Goal: Information Seeking & Learning: Learn about a topic

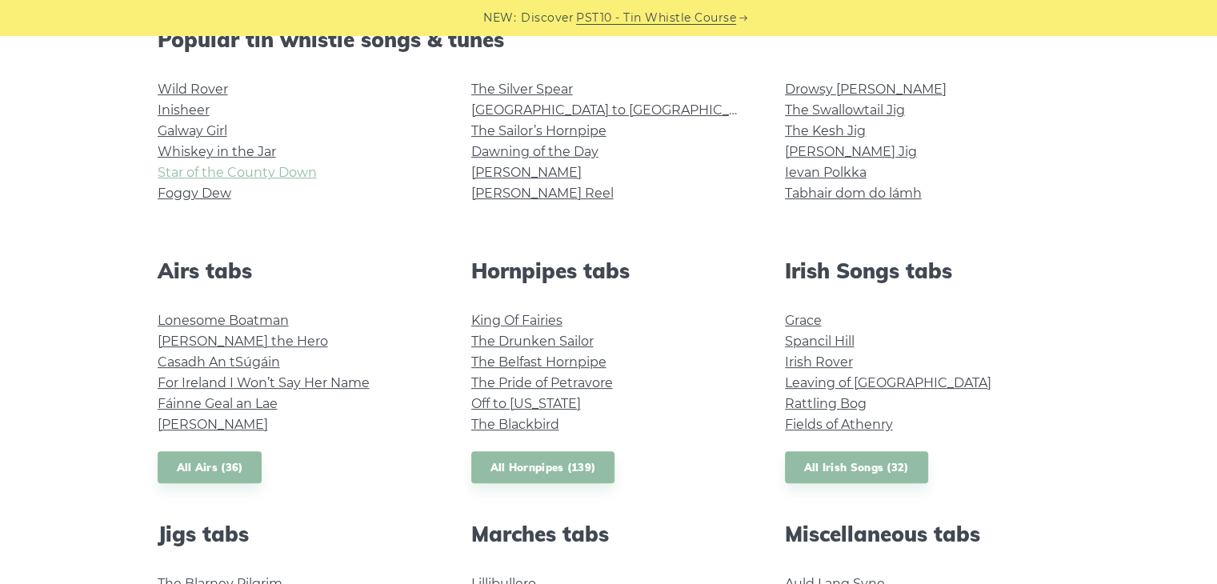
scroll to position [423, 0]
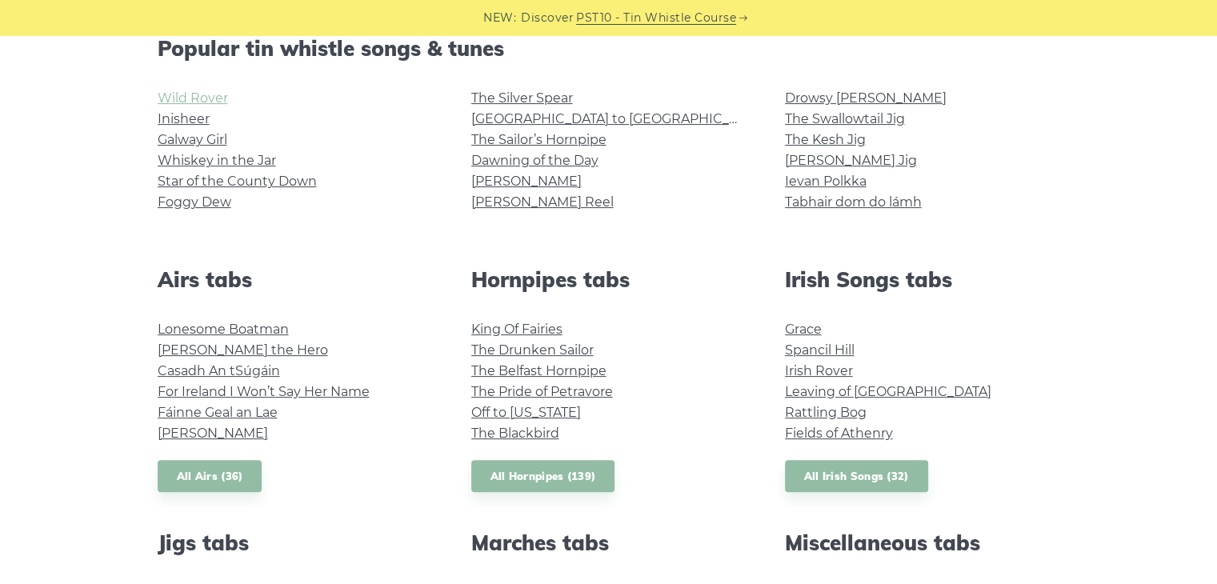
click at [212, 94] on link "Wild Rover" at bounding box center [193, 97] width 70 height 15
click at [189, 116] on link "Inisheer" at bounding box center [184, 118] width 52 height 15
click at [182, 139] on link "Galway Girl" at bounding box center [193, 139] width 70 height 15
click at [218, 168] on li "Whiskey in the Jar" at bounding box center [295, 160] width 275 height 21
click at [211, 160] on link "Whiskey in the Jar" at bounding box center [217, 160] width 118 height 15
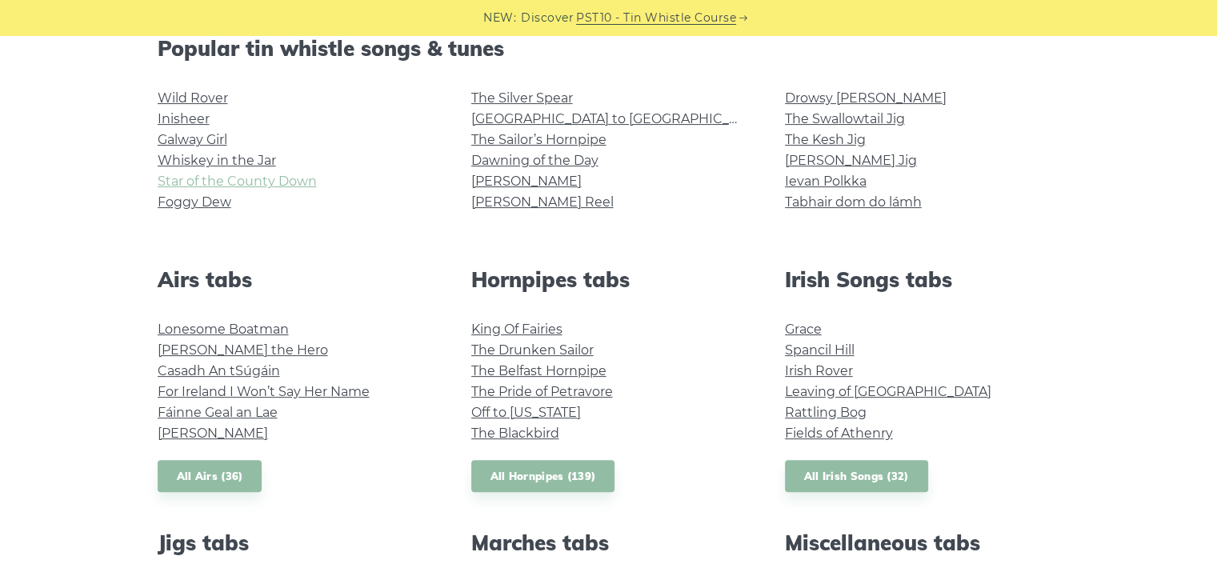
click at [246, 183] on link "Star of the County Down" at bounding box center [237, 181] width 159 height 15
click at [196, 200] on link "Foggy Dew" at bounding box center [195, 201] width 74 height 15
click at [563, 94] on link "The Silver Spear" at bounding box center [522, 97] width 102 height 15
click at [567, 120] on link "[GEOGRAPHIC_DATA] to [GEOGRAPHIC_DATA]" at bounding box center [618, 118] width 295 height 15
click at [585, 138] on link "The Sailor’s Hornpipe" at bounding box center [538, 139] width 135 height 15
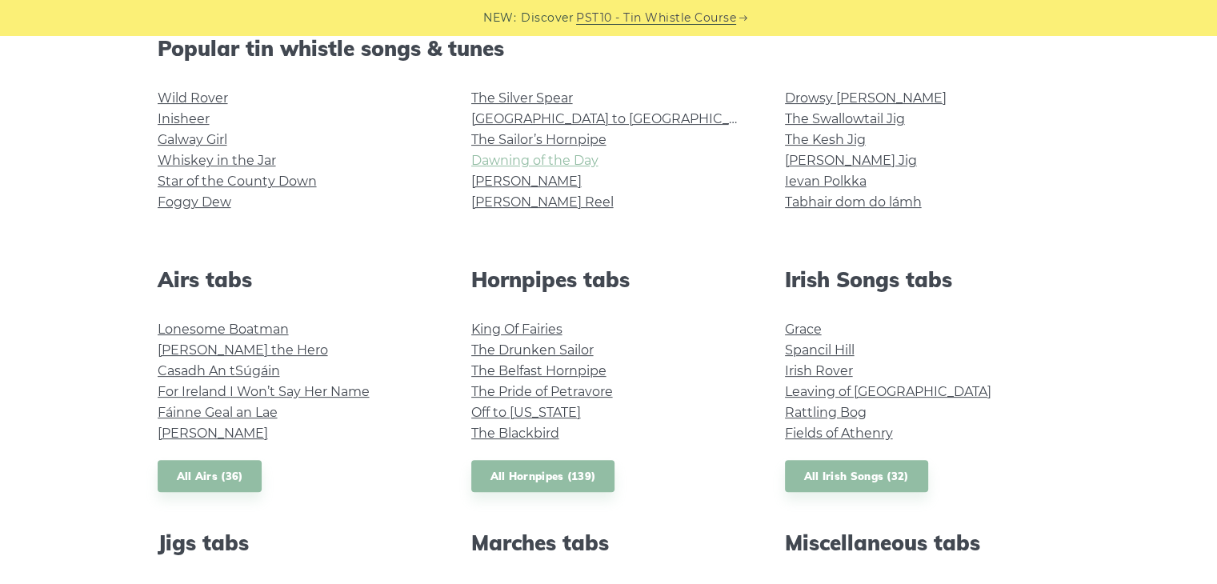
click at [567, 158] on link "Dawning of the Day" at bounding box center [534, 160] width 127 height 15
click at [592, 161] on link "Dawning of the Day" at bounding box center [534, 160] width 127 height 15
click at [483, 186] on link "[PERSON_NAME]" at bounding box center [526, 181] width 110 height 15
click at [537, 209] on li "[PERSON_NAME] Reel" at bounding box center [608, 202] width 275 height 21
click at [535, 200] on link "[PERSON_NAME] Reel" at bounding box center [542, 201] width 142 height 15
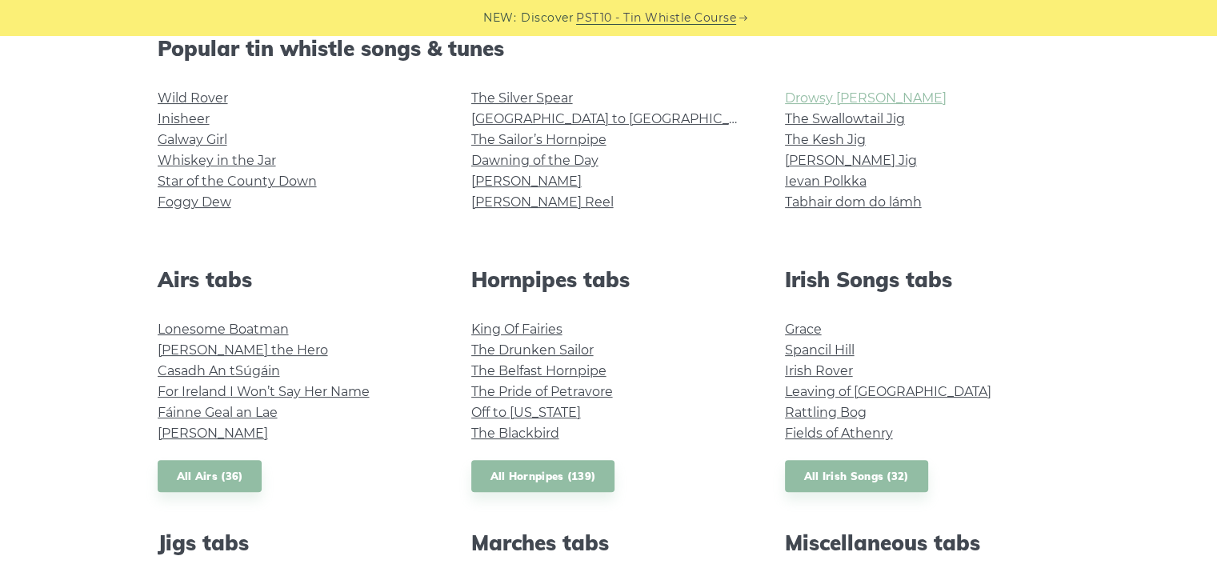
click at [839, 97] on link "Drowsy [PERSON_NAME]" at bounding box center [866, 97] width 162 height 15
click at [900, 119] on link "The Swallowtail Jig" at bounding box center [845, 118] width 120 height 15
click at [848, 132] on link "The Kesh Jig" at bounding box center [825, 139] width 81 height 15
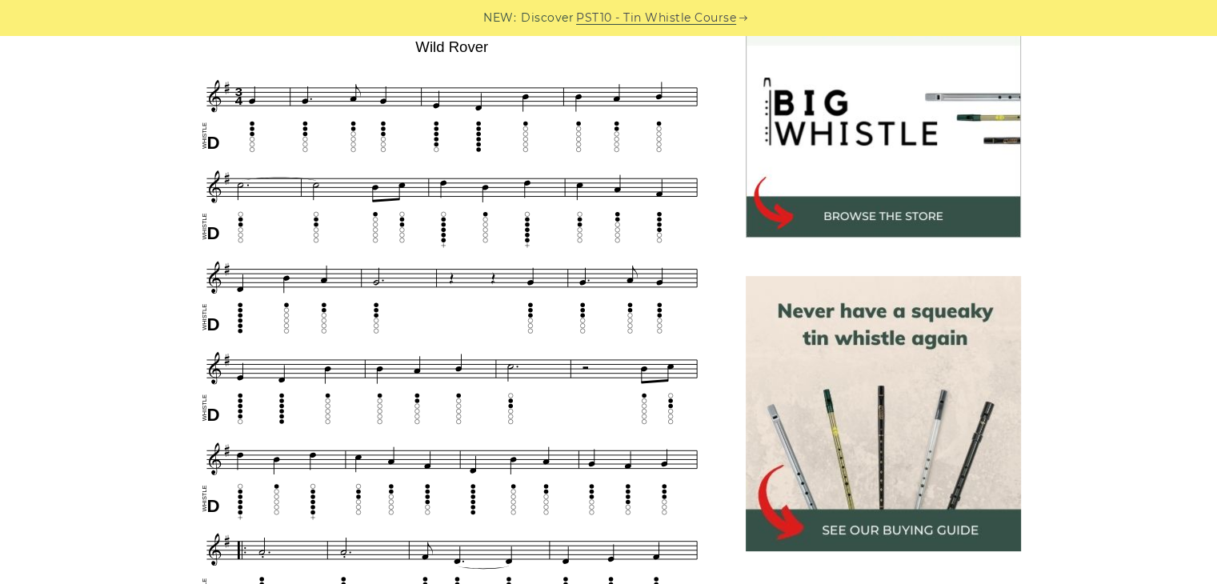
scroll to position [496, 0]
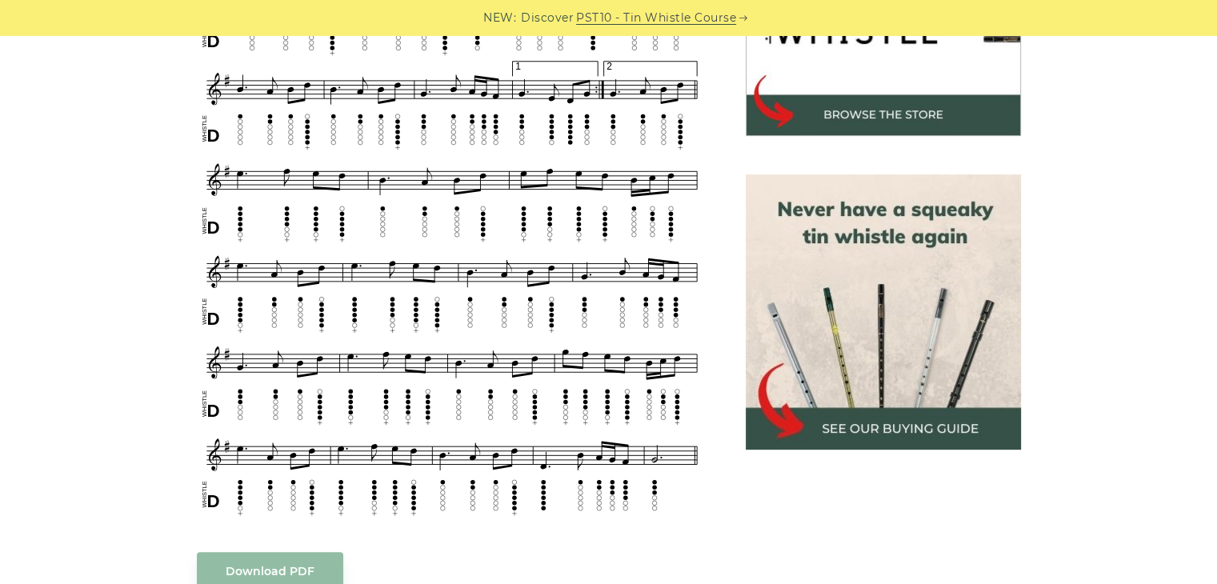
scroll to position [611, 0]
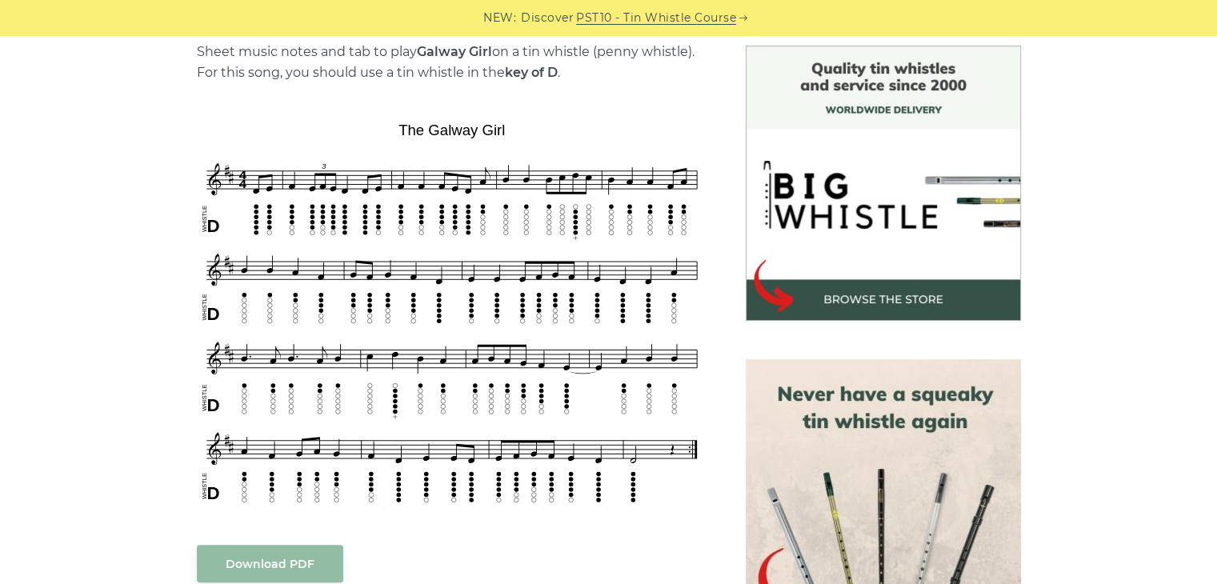
scroll to position [415, 0]
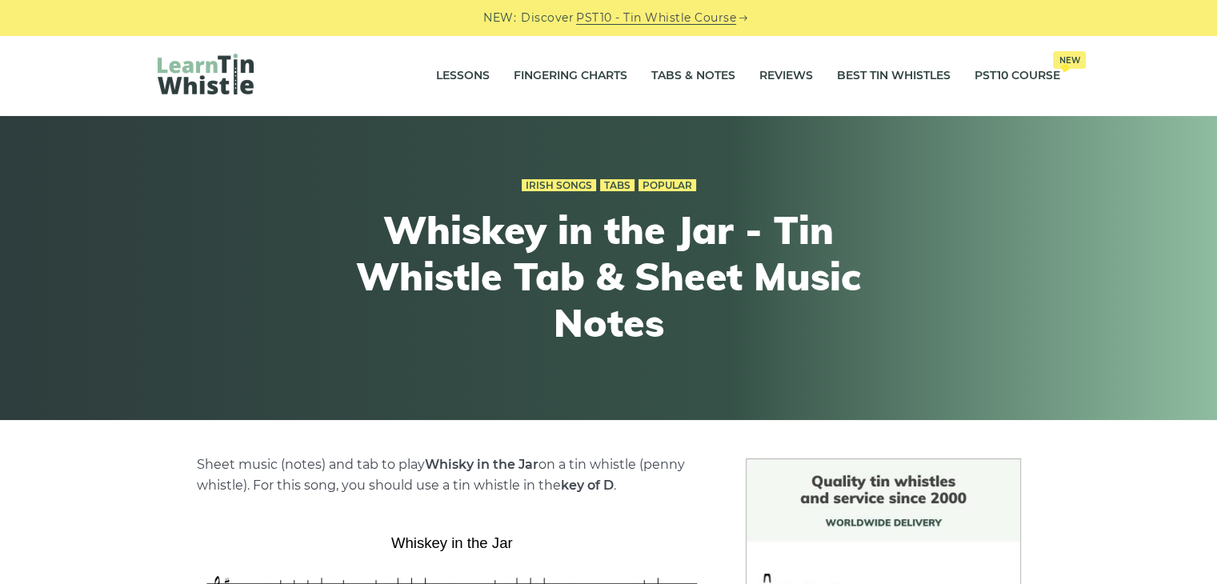
scroll to position [451, 0]
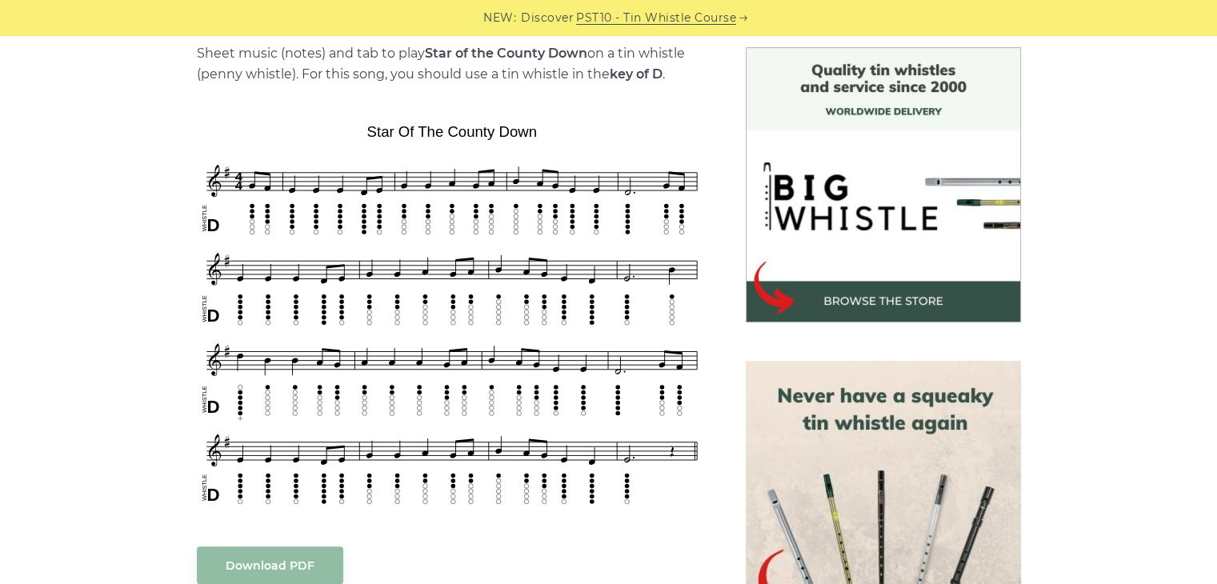
scroll to position [410, 0]
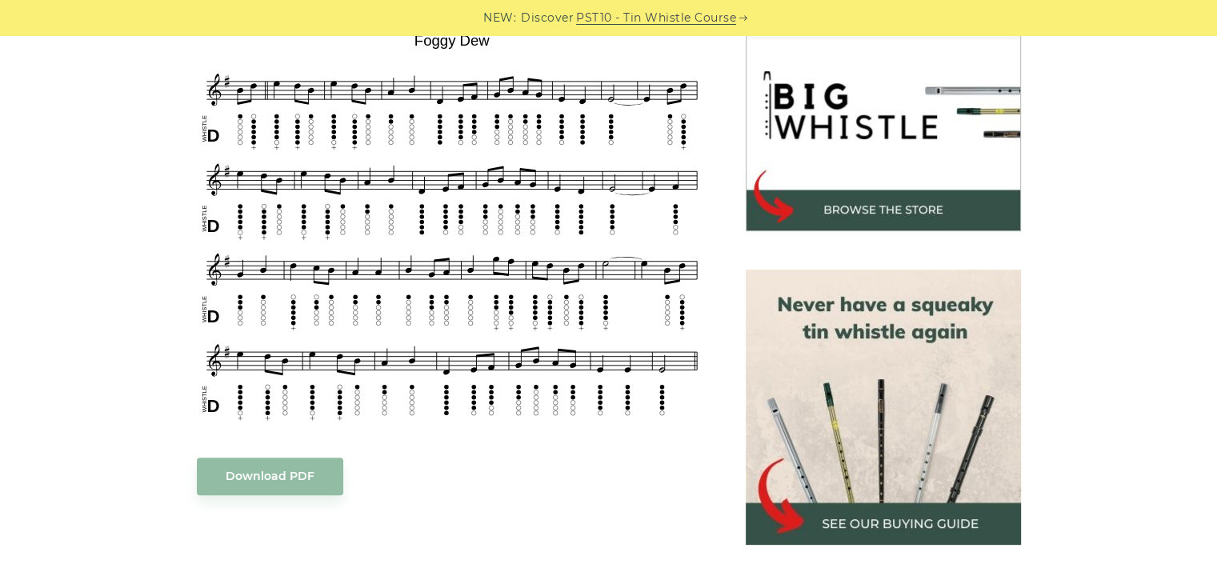
scroll to position [503, 0]
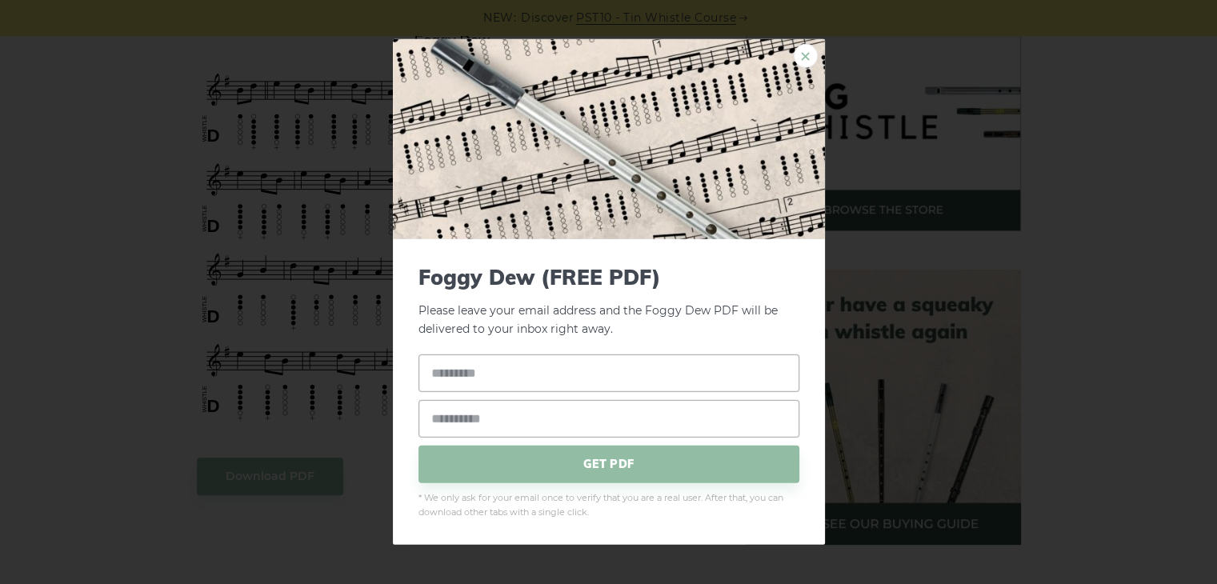
click at [806, 52] on link "×" at bounding box center [806, 56] width 24 height 24
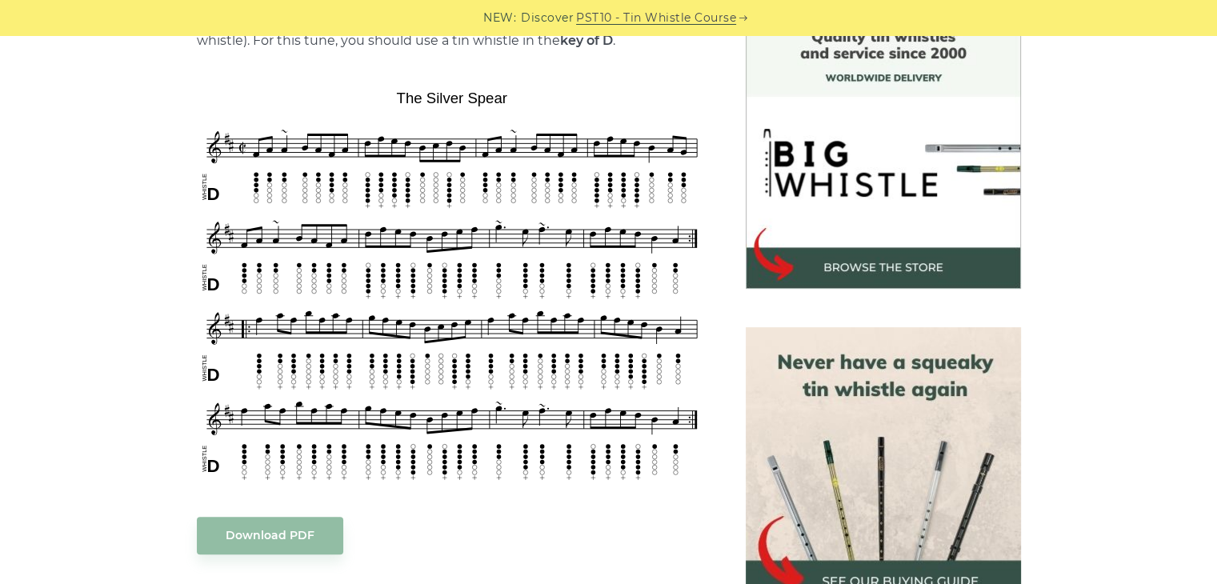
scroll to position [451, 0]
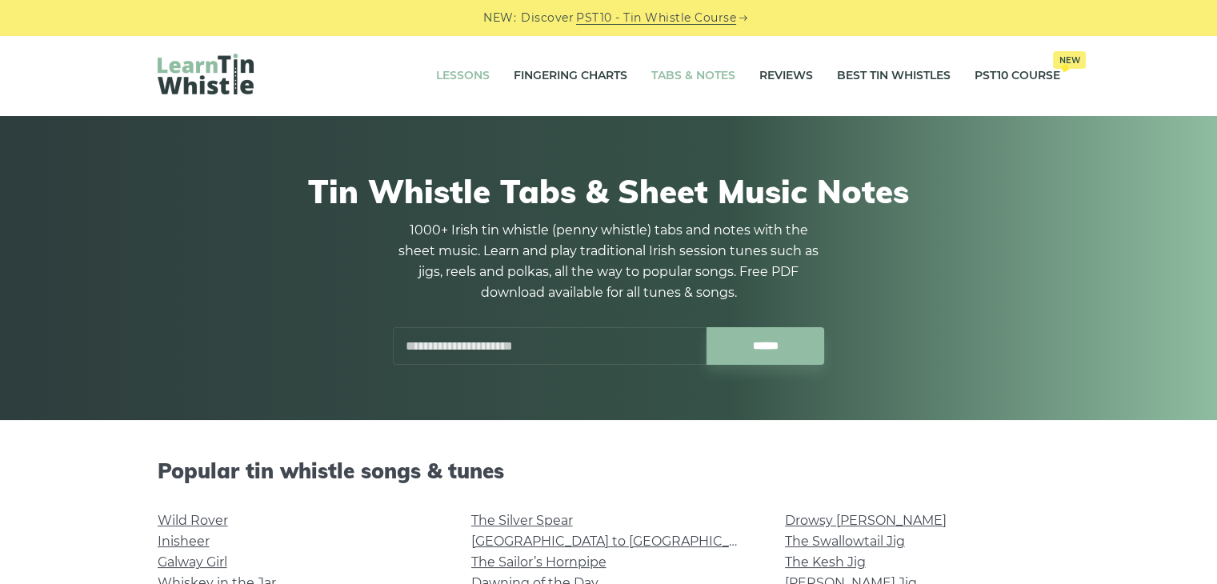
click at [476, 79] on link "Lessons" at bounding box center [463, 76] width 54 height 40
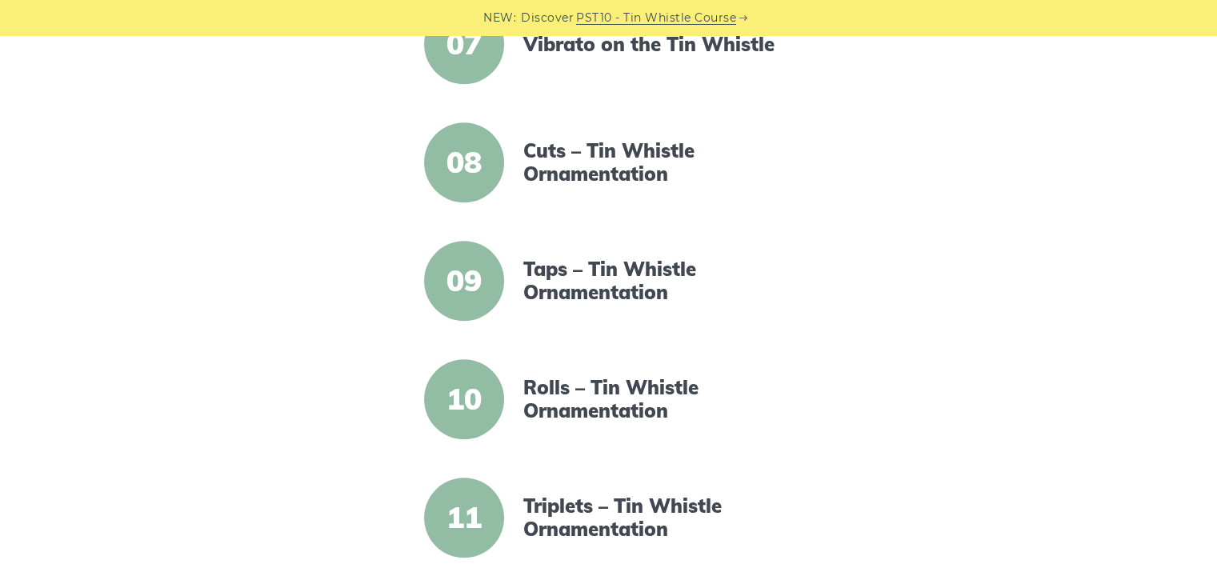
scroll to position [1165, 0]
click at [474, 289] on span "09" at bounding box center [464, 281] width 80 height 80
click at [567, 287] on link "Taps – Tin Whistle Ornamentation" at bounding box center [660, 281] width 275 height 46
click at [595, 163] on link "Cuts – Tin Whistle Ornamentation" at bounding box center [660, 162] width 275 height 46
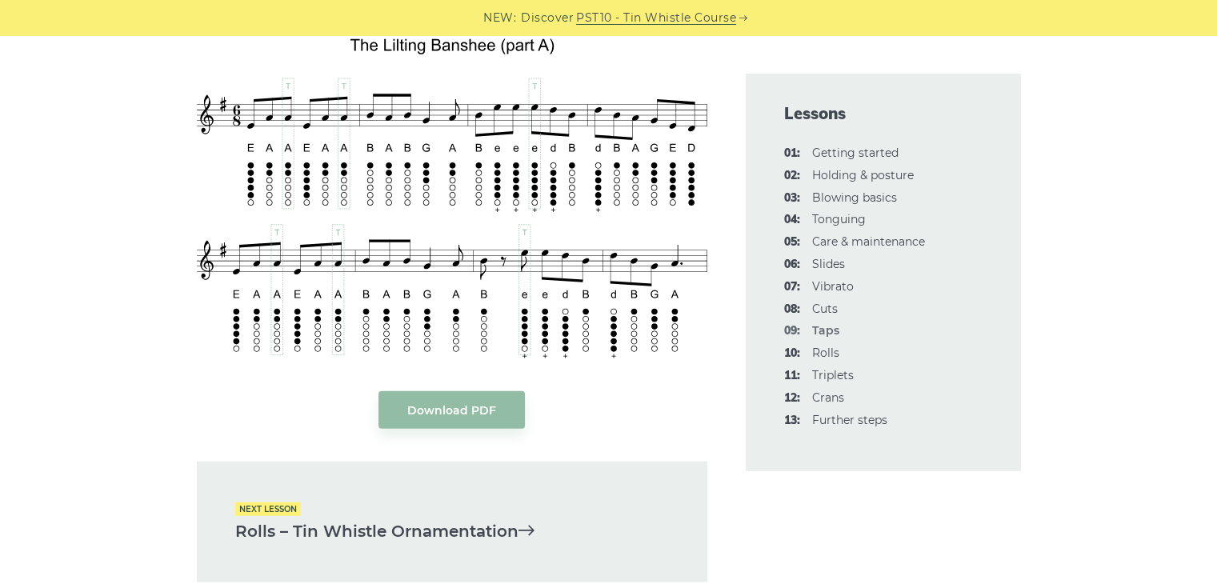
scroll to position [3768, 0]
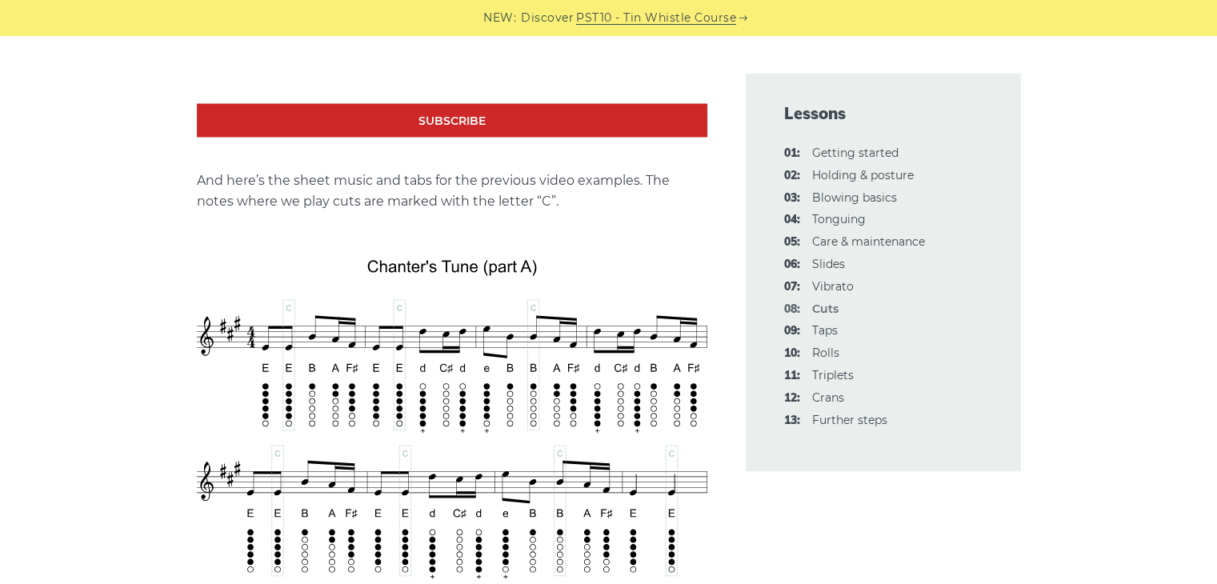
scroll to position [2939, 0]
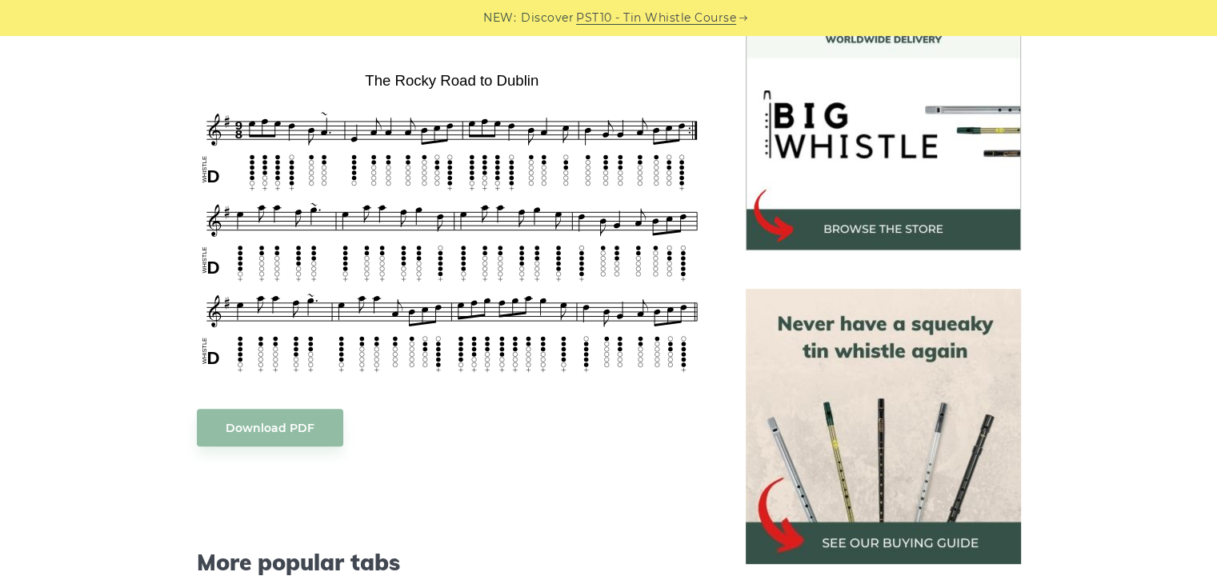
scroll to position [480, 0]
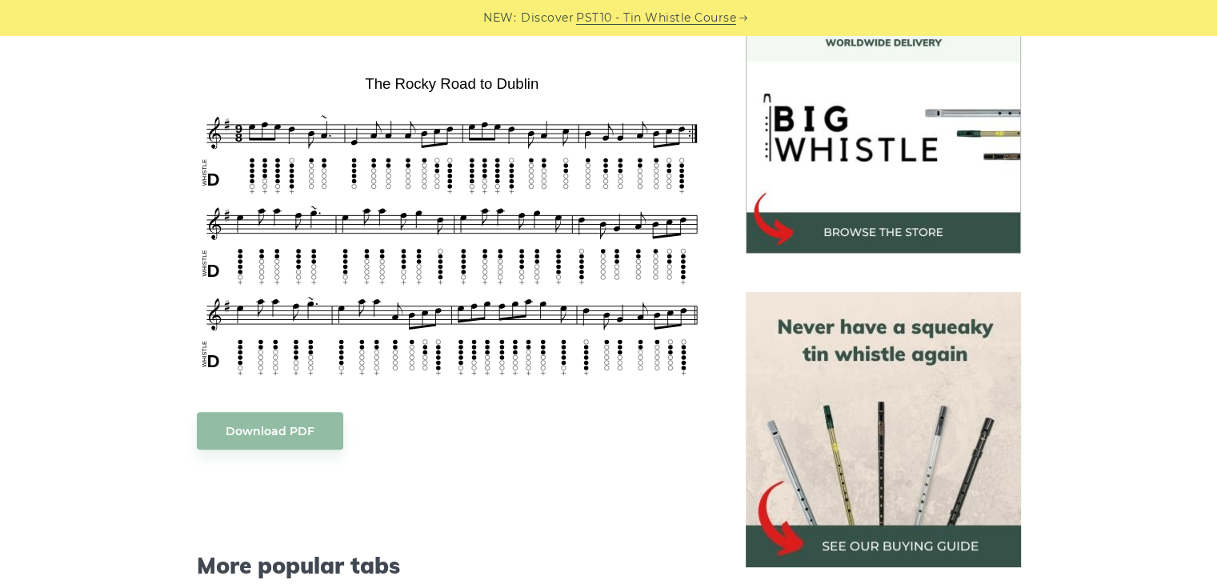
click at [719, 241] on div "Sheet music notes and tab to play The Rocky Road to Dublin on a tin whistle (pe…" at bounding box center [452, 468] width 549 height 981
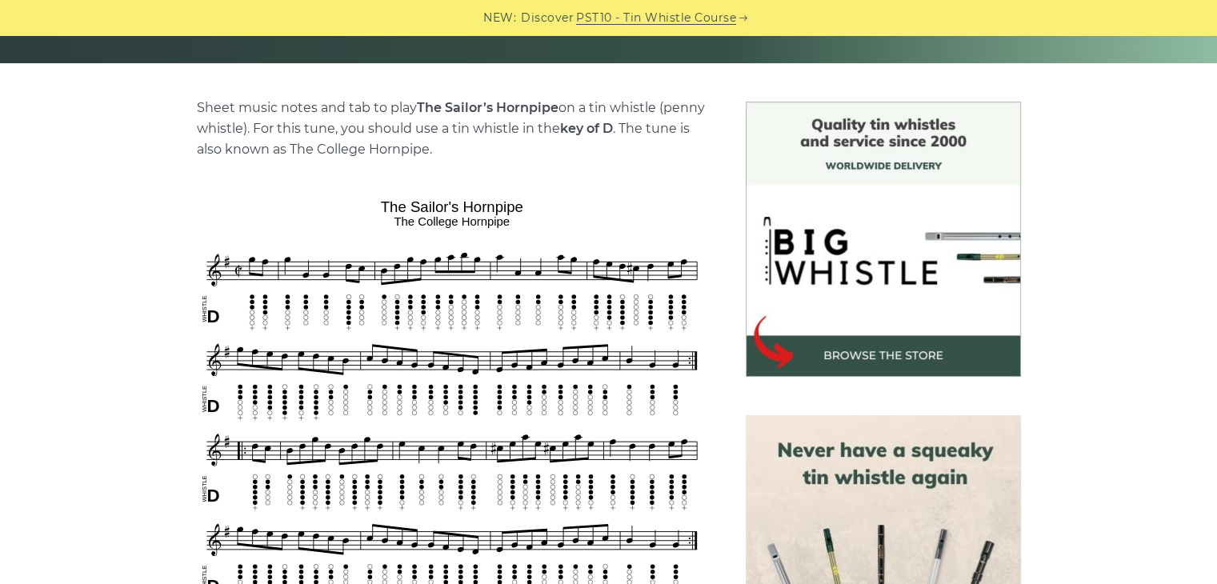
scroll to position [427, 0]
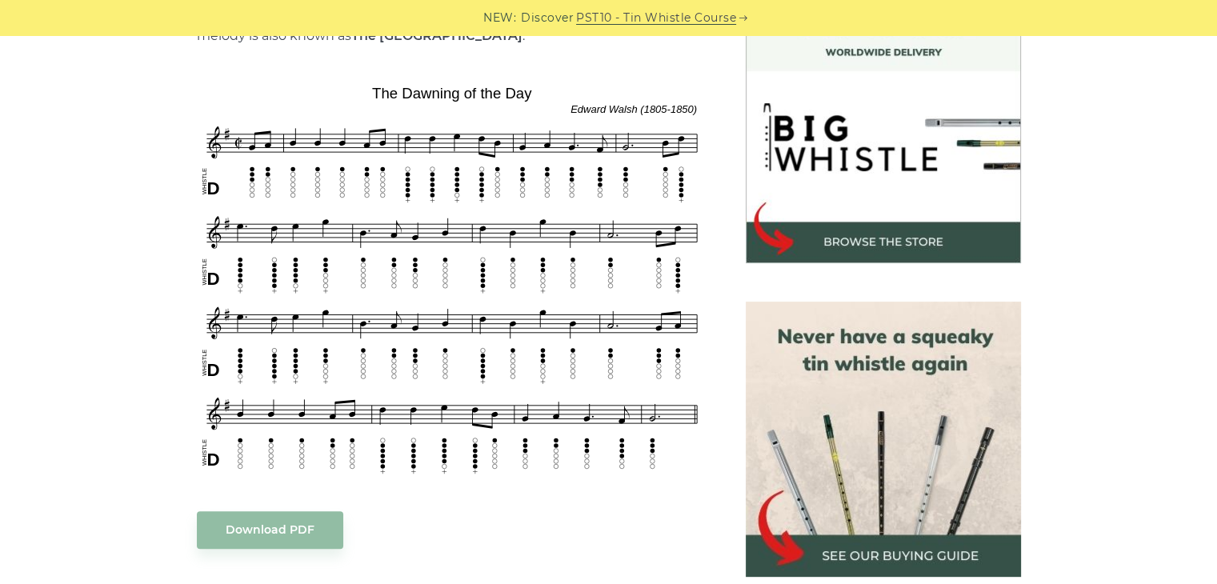
scroll to position [474, 0]
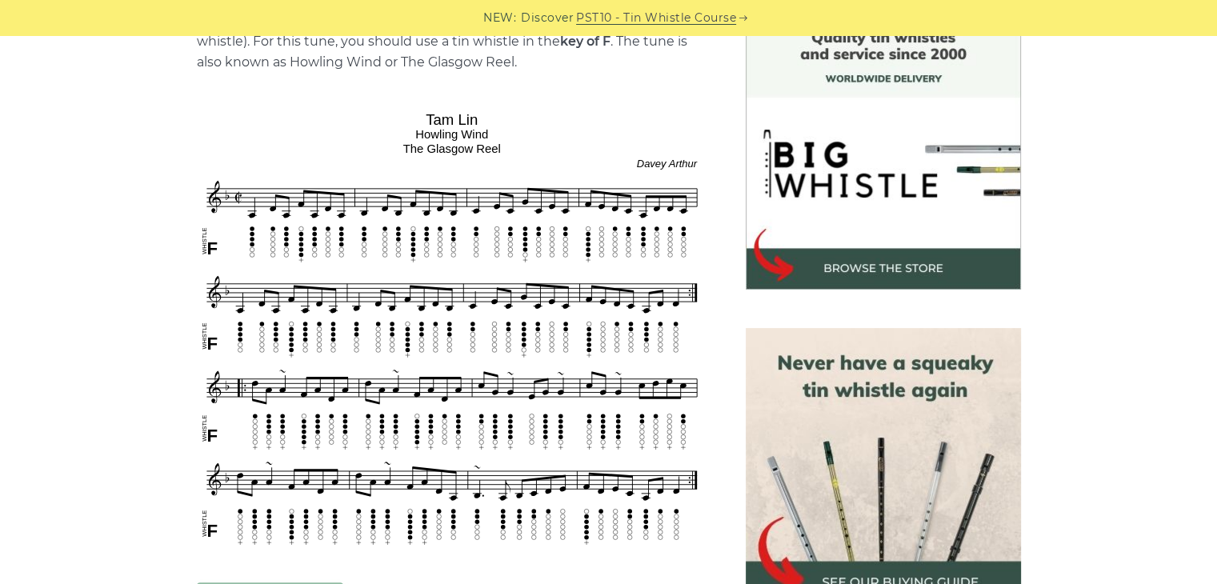
scroll to position [363, 0]
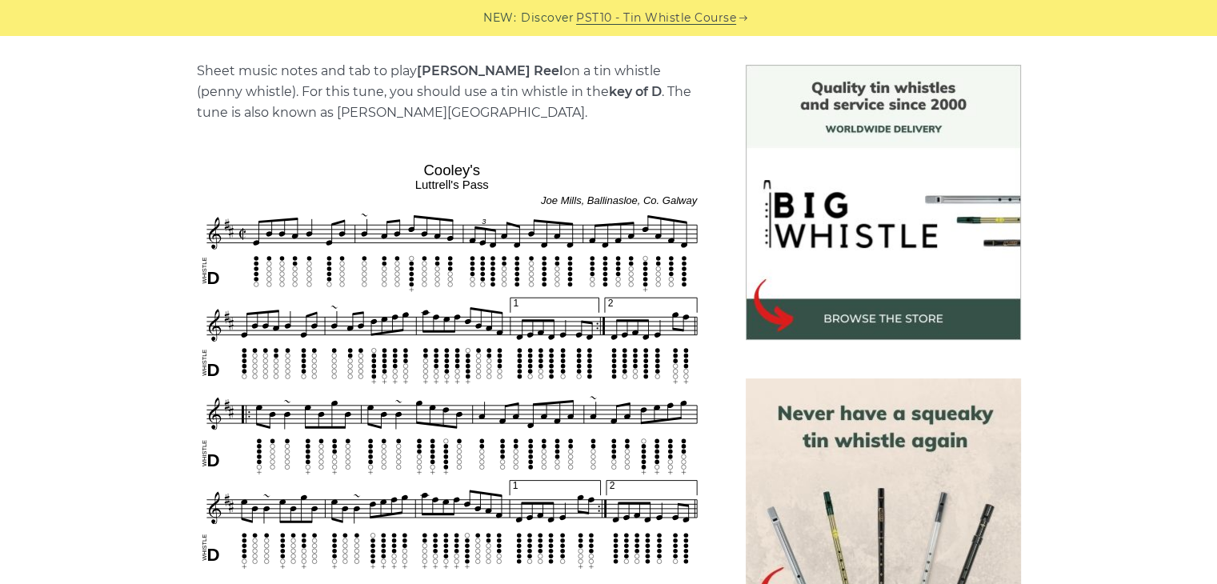
scroll to position [431, 0]
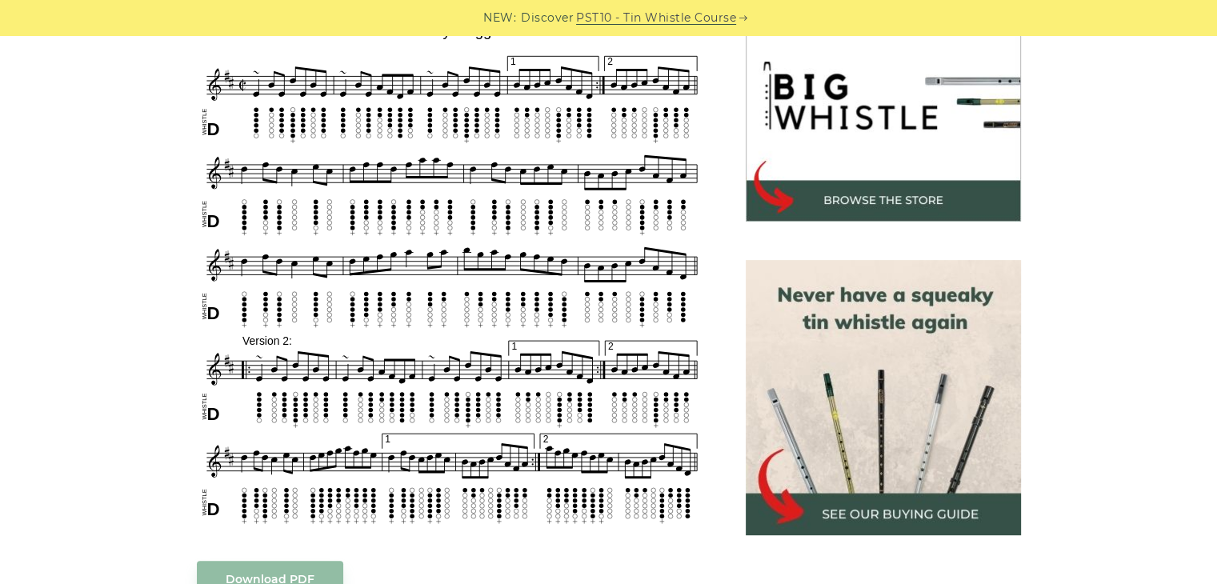
scroll to position [781, 0]
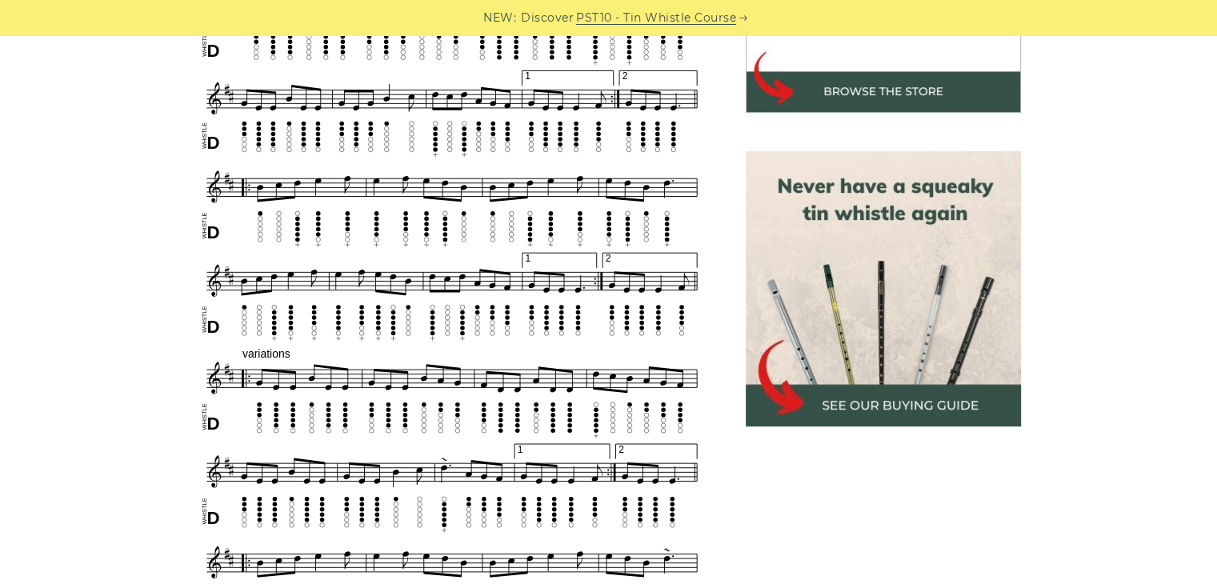
scroll to position [621, 0]
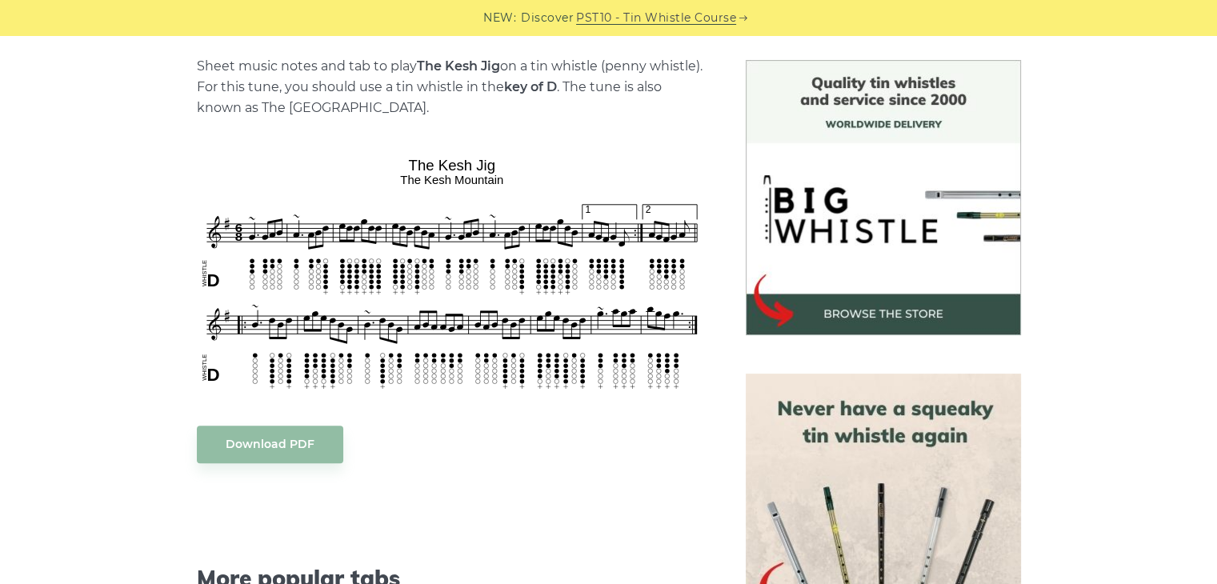
scroll to position [411, 0]
